Goal: Information Seeking & Learning: Learn about a topic

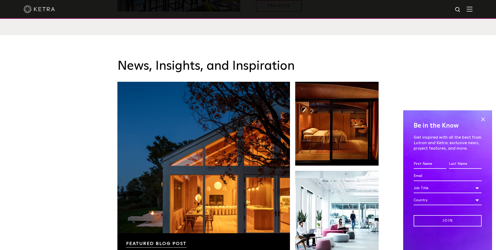
scroll to position [811, 0]
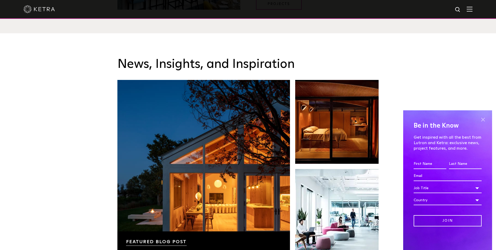
click at [483, 117] on span at bounding box center [483, 119] width 8 height 8
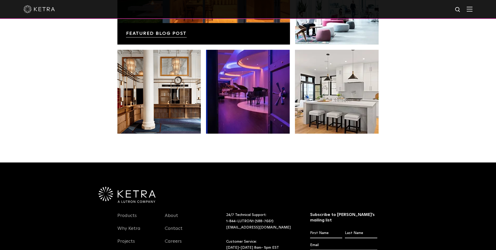
scroll to position [1021, 0]
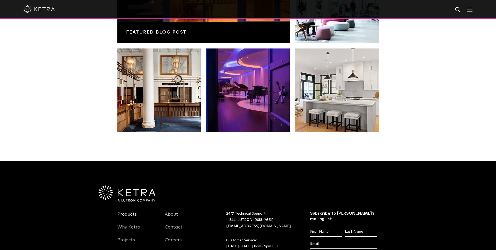
click at [125, 215] on link "Products" at bounding box center [126, 217] width 19 height 12
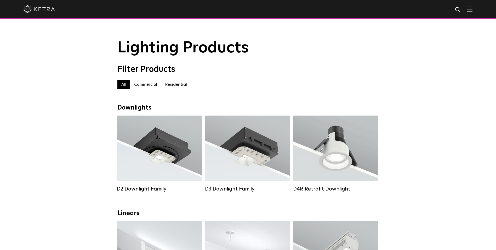
click at [173, 86] on label "Residential" at bounding box center [176, 84] width 30 height 9
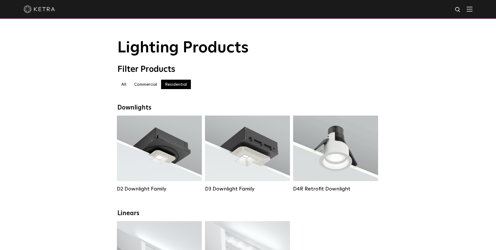
click at [173, 86] on label "Residential" at bounding box center [176, 84] width 30 height 9
